Goal: Task Accomplishment & Management: Manage account settings

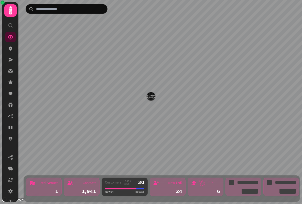
click at [7, 38] on link at bounding box center [10, 37] width 10 height 10
click at [9, 11] on icon at bounding box center [11, 10] width 4 height 8
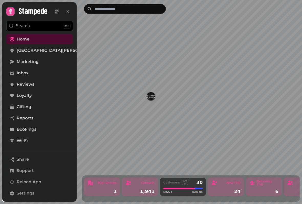
click at [25, 49] on span "[GEOGRAPHIC_DATA][PERSON_NAME]" at bounding box center [58, 50] width 82 height 6
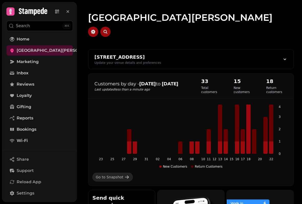
click at [20, 60] on span "Marketing" at bounding box center [28, 62] width 22 height 6
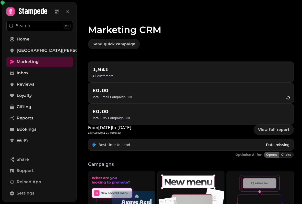
click at [22, 71] on span "Inbox" at bounding box center [23, 73] width 12 height 6
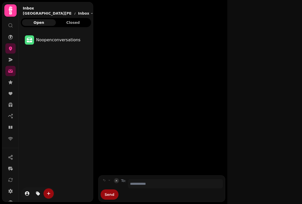
click at [10, 83] on icon at bounding box center [10, 82] width 4 height 4
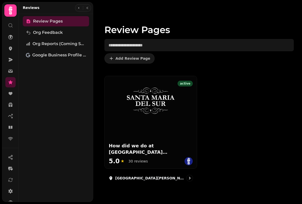
click at [11, 92] on icon at bounding box center [10, 93] width 5 height 5
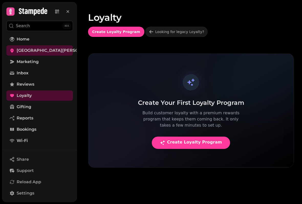
click at [14, 110] on link "Gifting" at bounding box center [39, 107] width 67 height 10
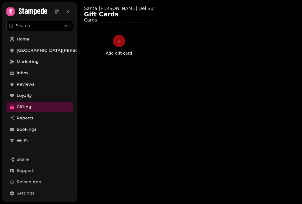
click at [15, 116] on link "Reports" at bounding box center [39, 118] width 67 height 10
select select "**"
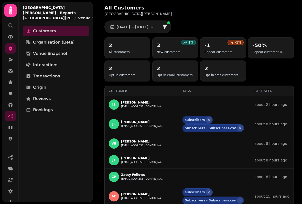
click at [10, 126] on icon at bounding box center [10, 127] width 4 height 3
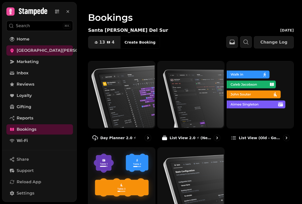
click at [109, 45] on button "13 4 Covers" at bounding box center [104, 42] width 32 height 12
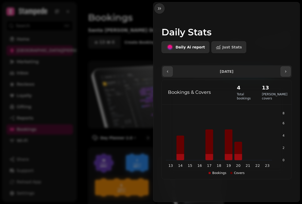
click at [160, 9] on icon "button" at bounding box center [159, 8] width 5 height 5
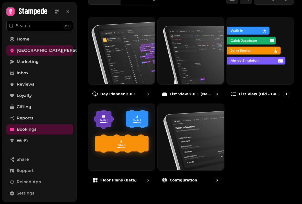
scroll to position [47, 0]
click at [285, 94] on div at bounding box center [286, 94] width 7 height 7
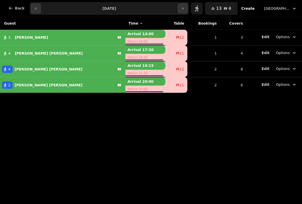
click at [14, 6] on button "Back" at bounding box center [16, 8] width 25 height 12
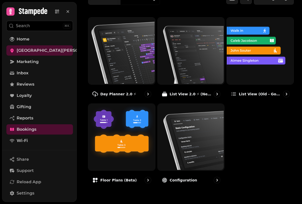
scroll to position [47, 0]
click at [130, 151] on img at bounding box center [121, 136] width 67 height 67
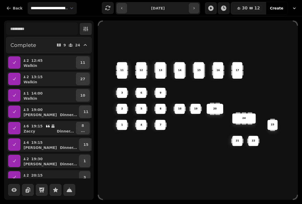
click at [196, 8] on icon "button" at bounding box center [194, 8] width 4 height 4
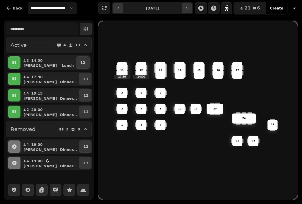
click at [118, 6] on icon "button" at bounding box center [118, 8] width 4 height 4
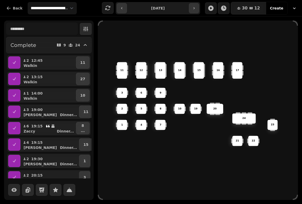
scroll to position [-1, 0]
click at [197, 9] on button "button" at bounding box center [194, 8] width 10 height 10
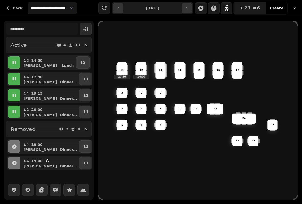
click at [189, 7] on icon "button" at bounding box center [187, 8] width 4 height 4
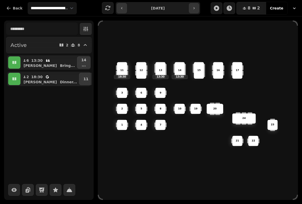
click at [121, 7] on icon "button" at bounding box center [122, 8] width 4 height 4
type input "**********"
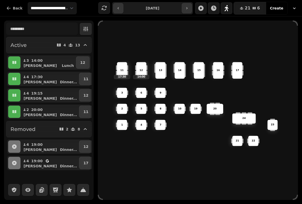
click at [250, 4] on button "21 6 Covers" at bounding box center [250, 8] width 32 height 12
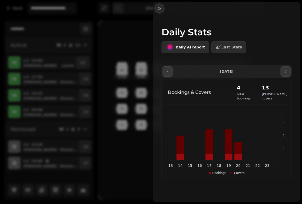
click at [159, 12] on button "button" at bounding box center [159, 8] width 10 height 10
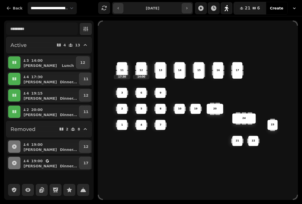
click at [250, 9] on span "21" at bounding box center [248, 8] width 6 height 4
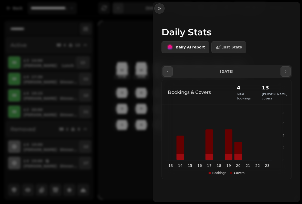
click at [163, 8] on button "button" at bounding box center [159, 8] width 10 height 10
